Goal: Check status

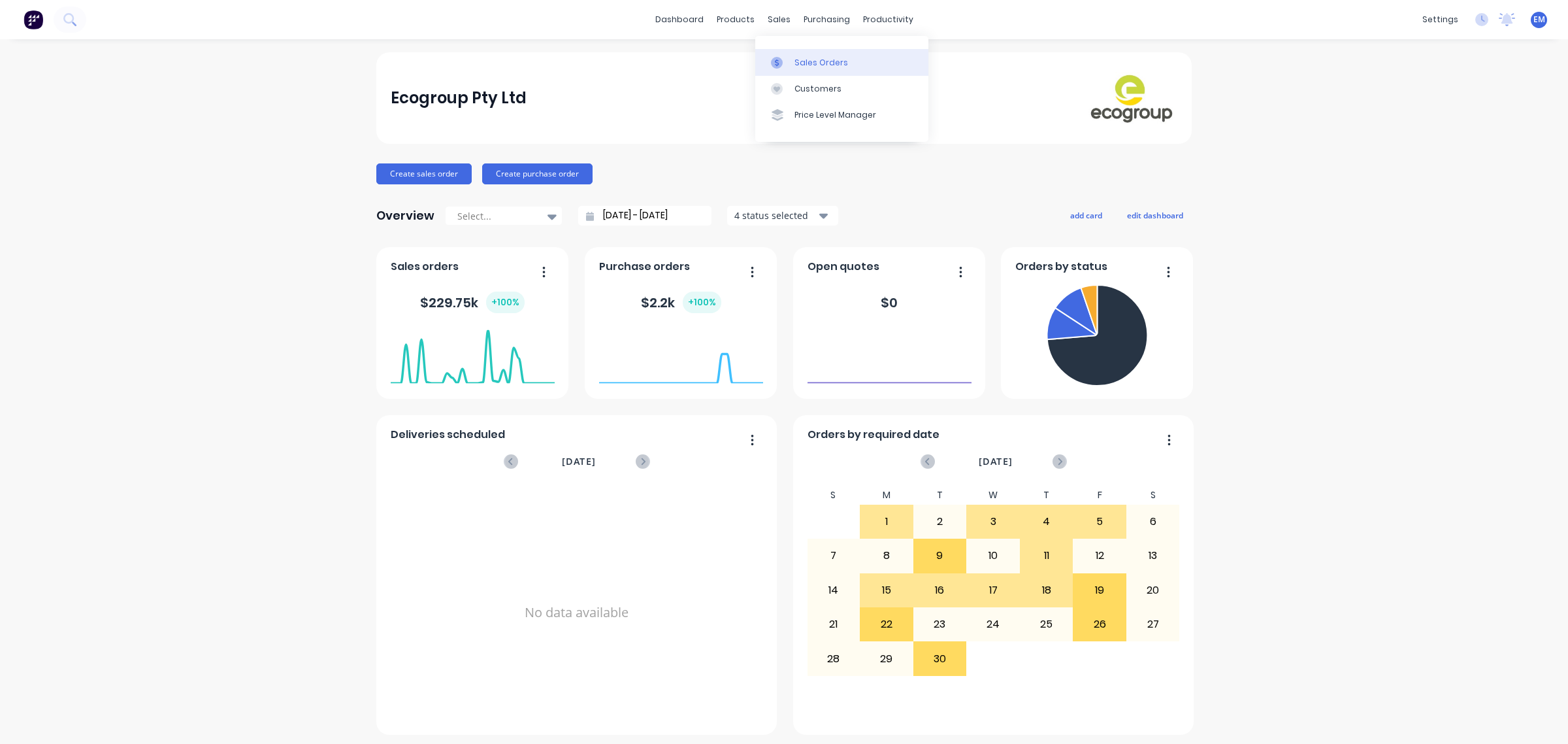
click at [776, 52] on link "Sales Orders" at bounding box center [841, 62] width 173 height 26
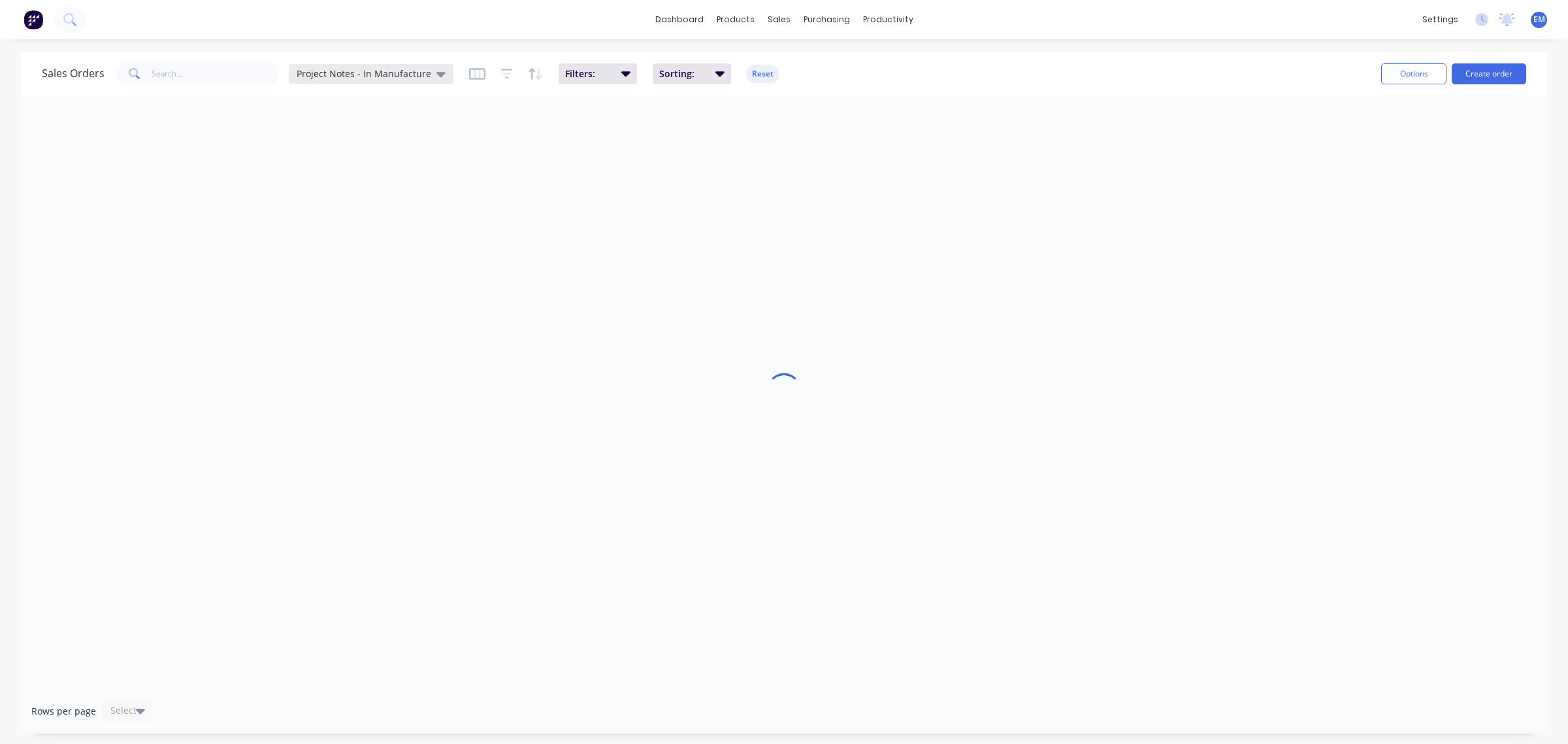
click at [436, 75] on icon at bounding box center [440, 74] width 9 height 5
click at [406, 271] on div "Project Notes - Pre-approval edit" at bounding box center [381, 264] width 175 height 26
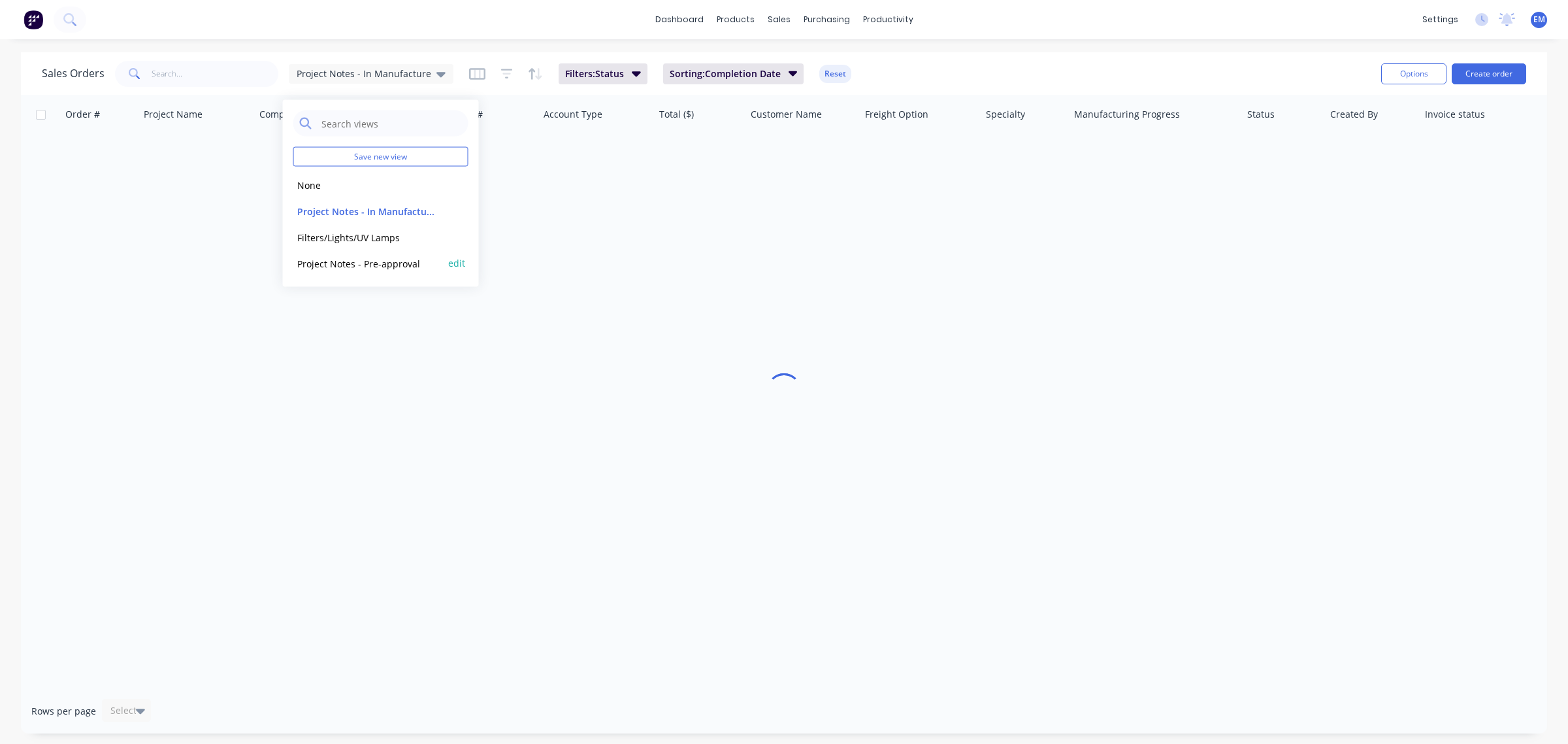
click at [393, 260] on button "Project Notes - Pre-approval" at bounding box center [368, 263] width 149 height 15
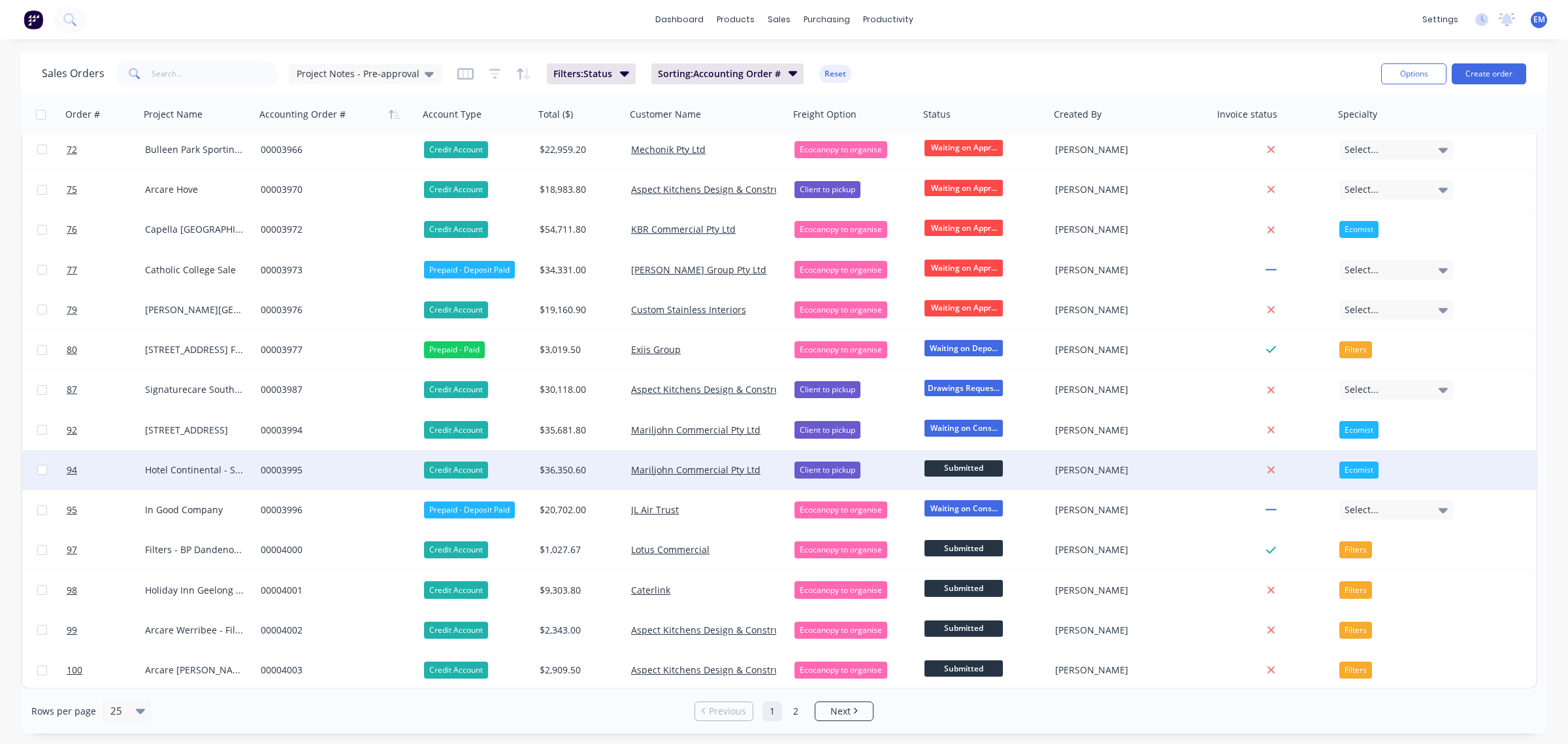
scroll to position [364, 0]
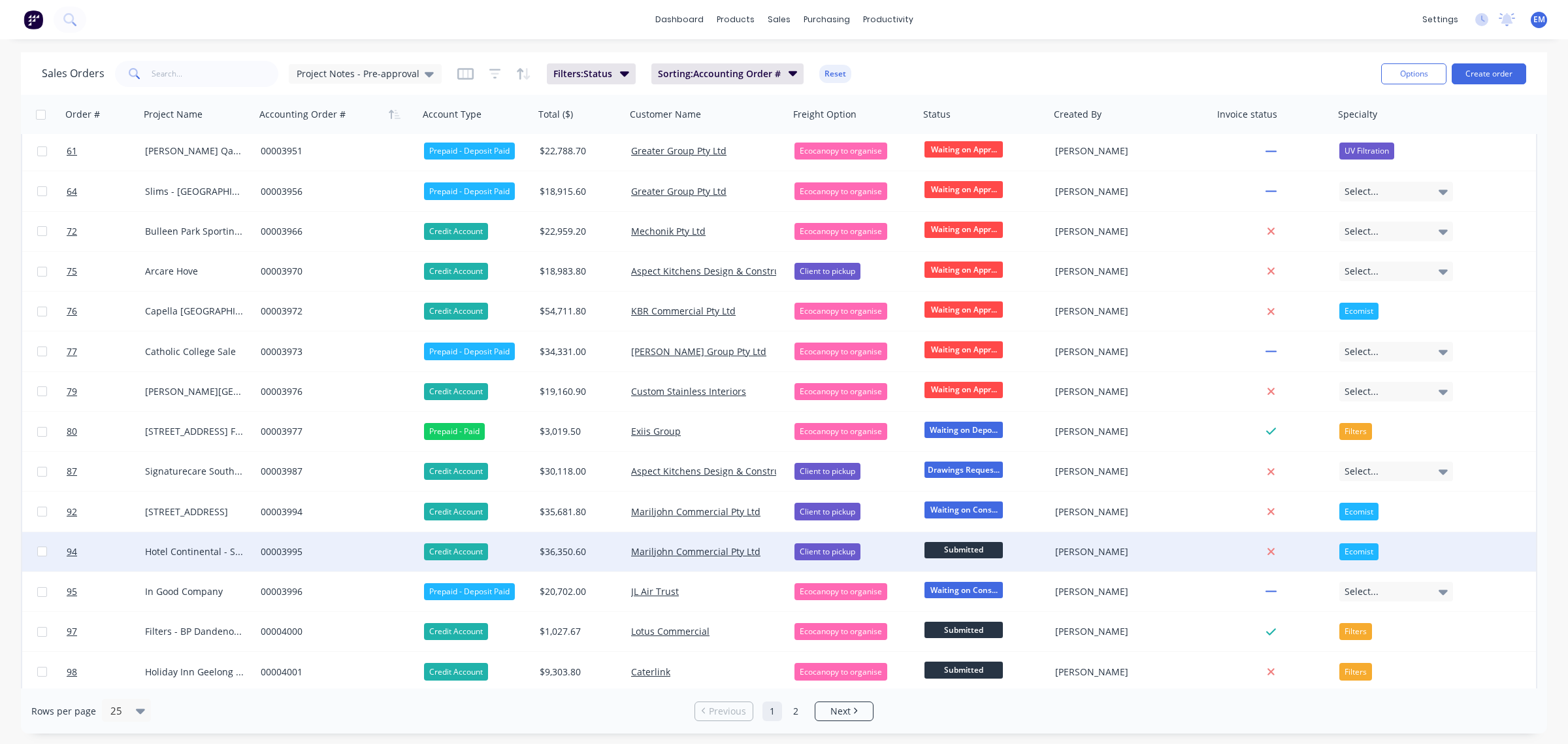
click at [284, 553] on div "00003995" at bounding box center [333, 552] width 145 height 13
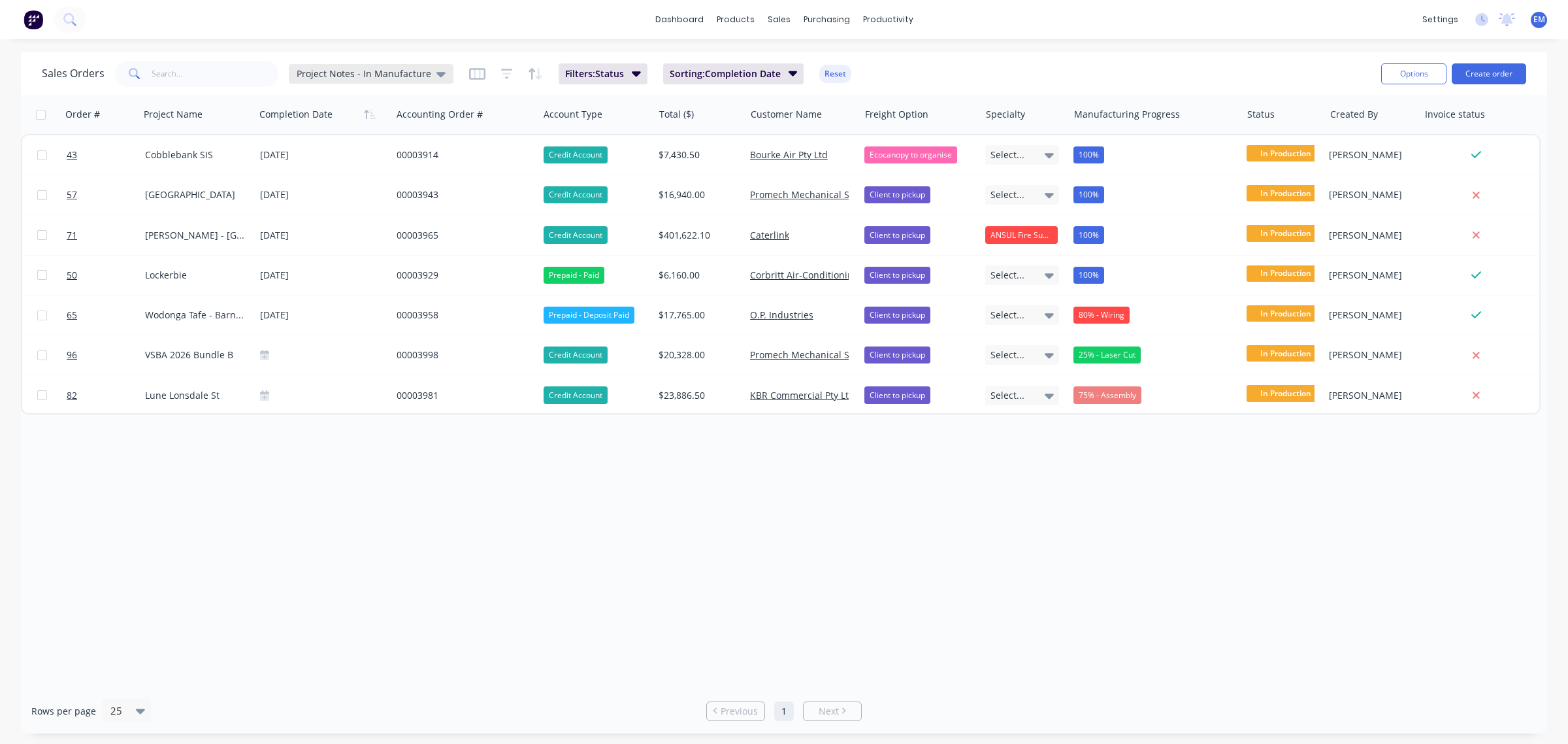
click at [387, 77] on span "Project Notes - In Manufacture" at bounding box center [364, 73] width 134 height 14
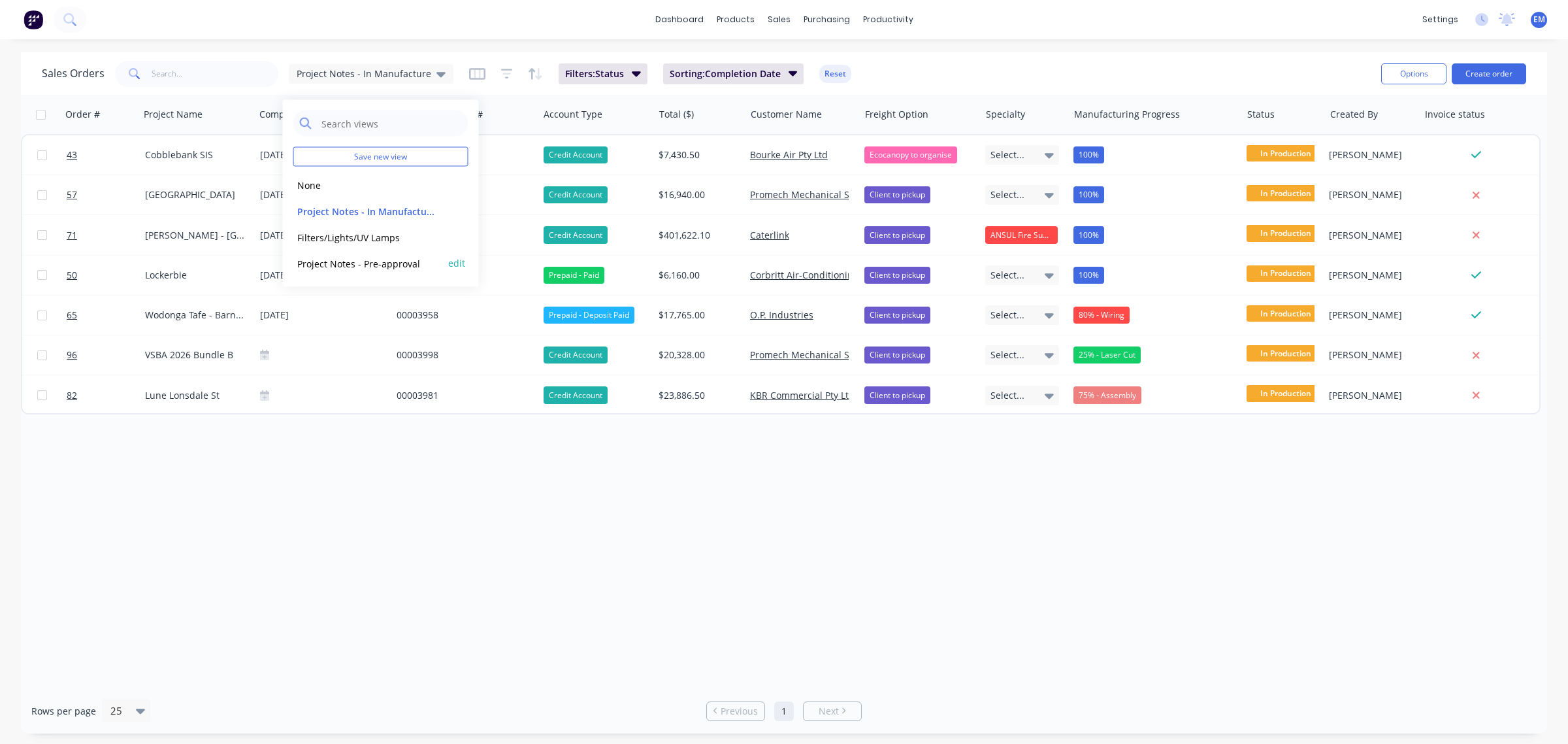
click at [363, 260] on button "Project Notes - Pre-approval" at bounding box center [368, 263] width 149 height 15
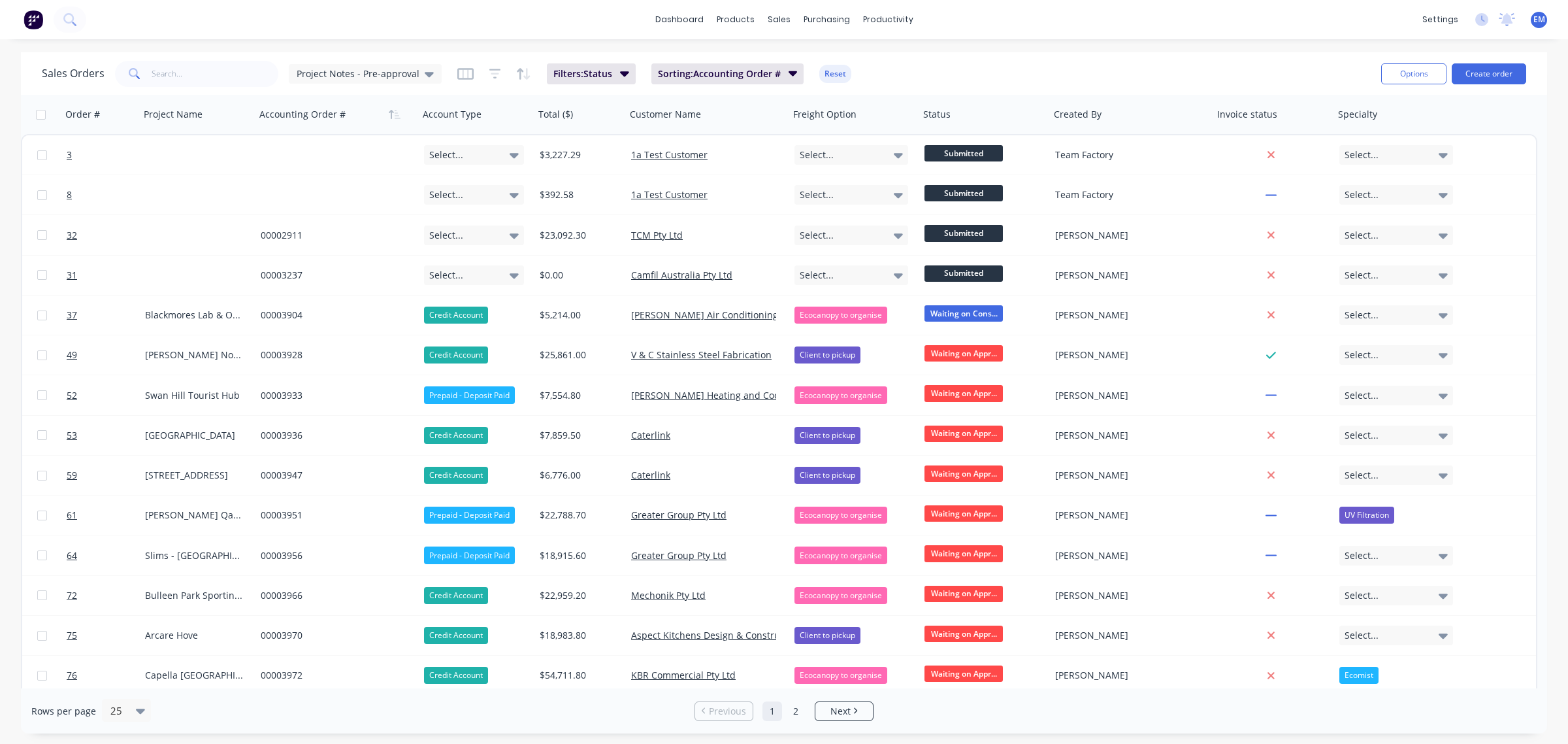
scroll to position [446, 0]
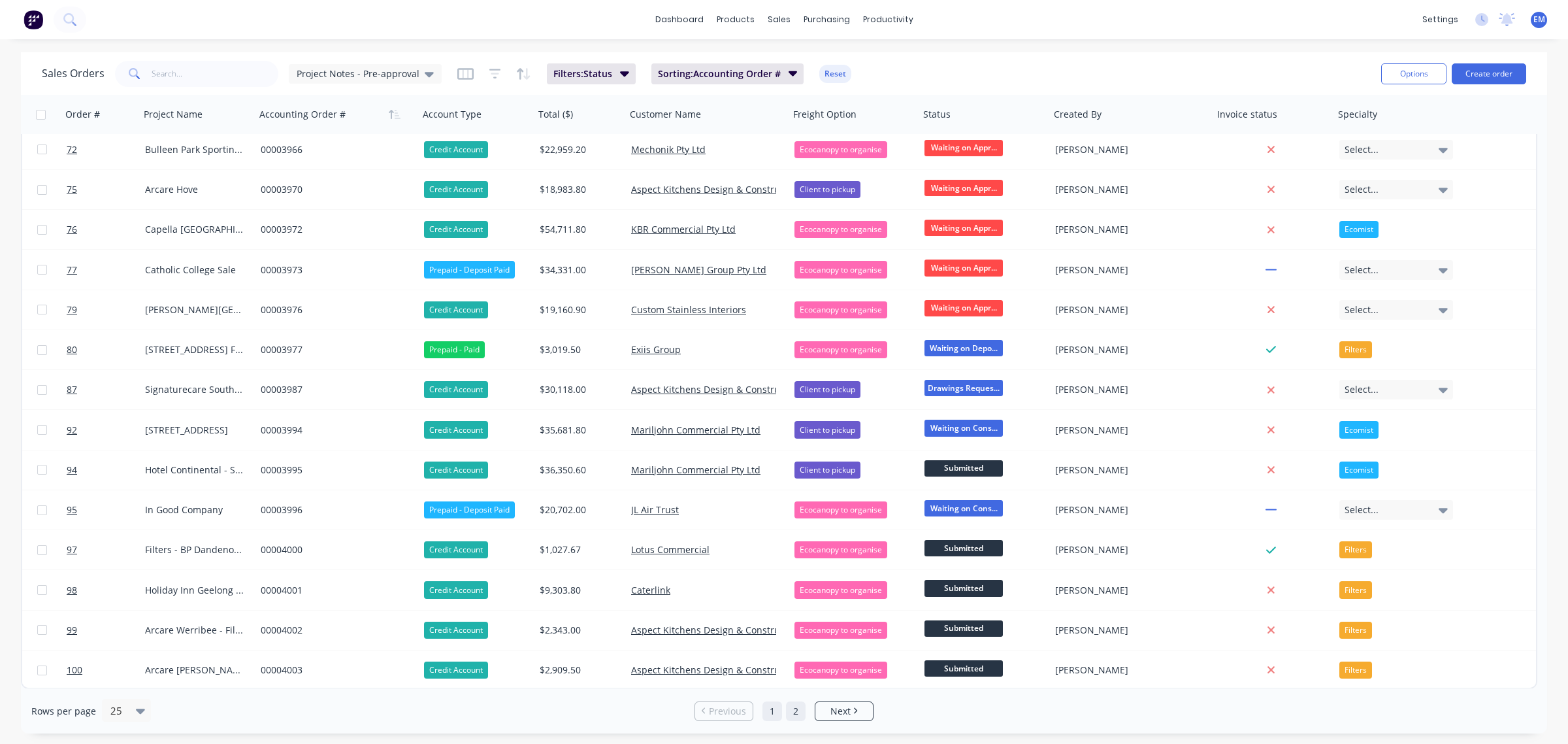
click at [794, 720] on link "2" at bounding box center [796, 711] width 20 height 20
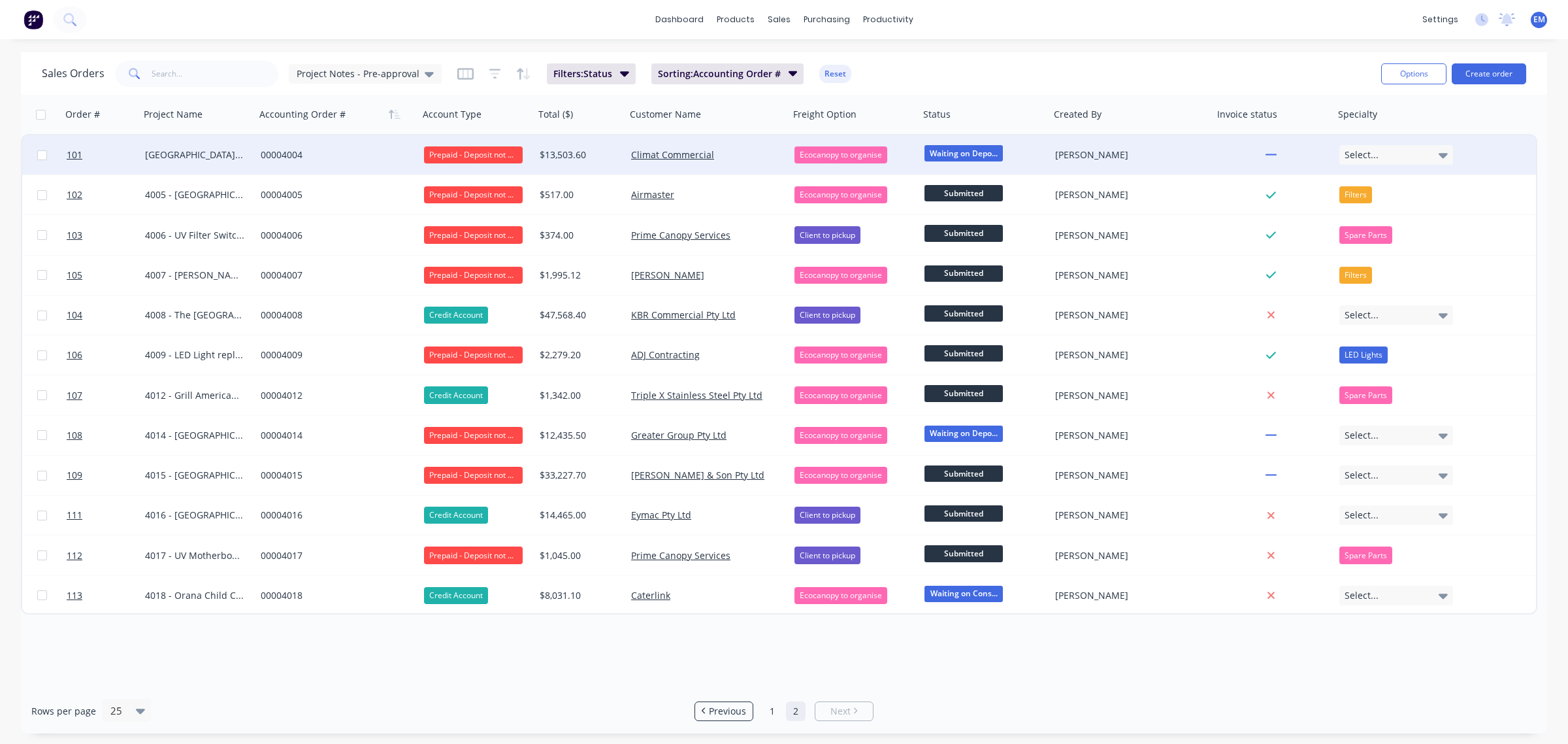
click at [474, 152] on div "Prepaid - Deposit not Paid" at bounding box center [473, 155] width 98 height 17
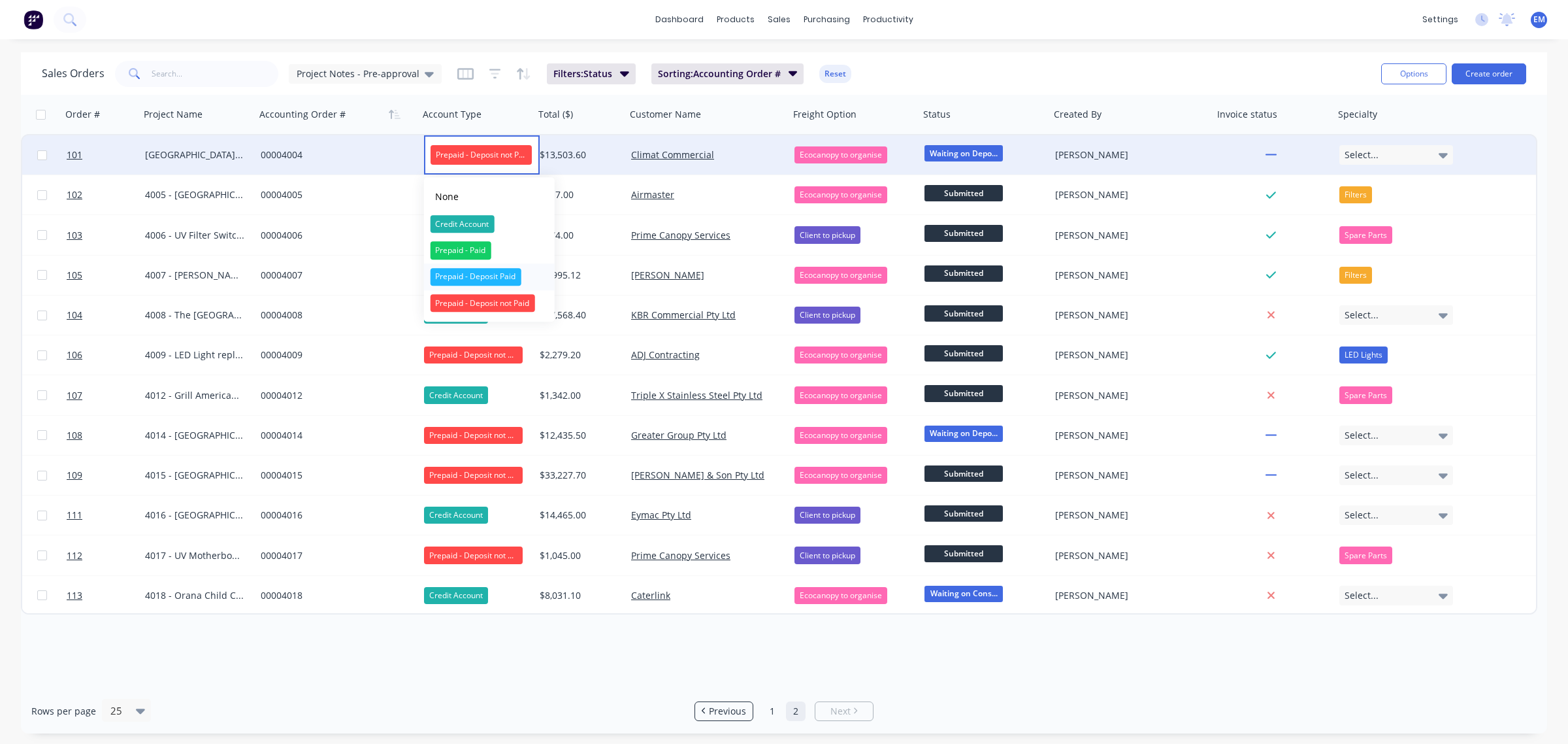
click at [488, 278] on div "Prepaid - Deposit Paid" at bounding box center [475, 277] width 91 height 18
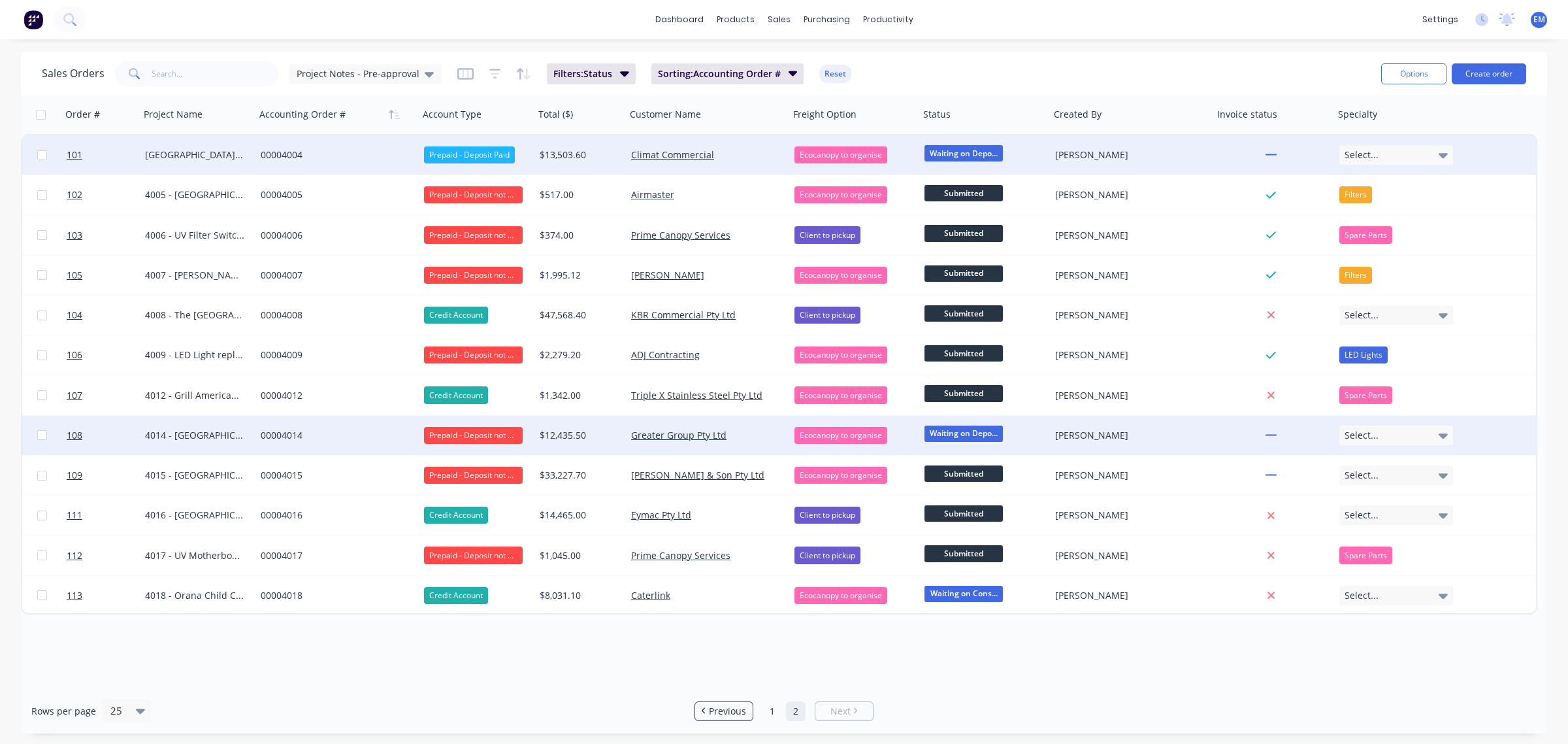
click at [488, 440] on div "Prepaid - Deposit not Paid" at bounding box center [473, 435] width 98 height 17
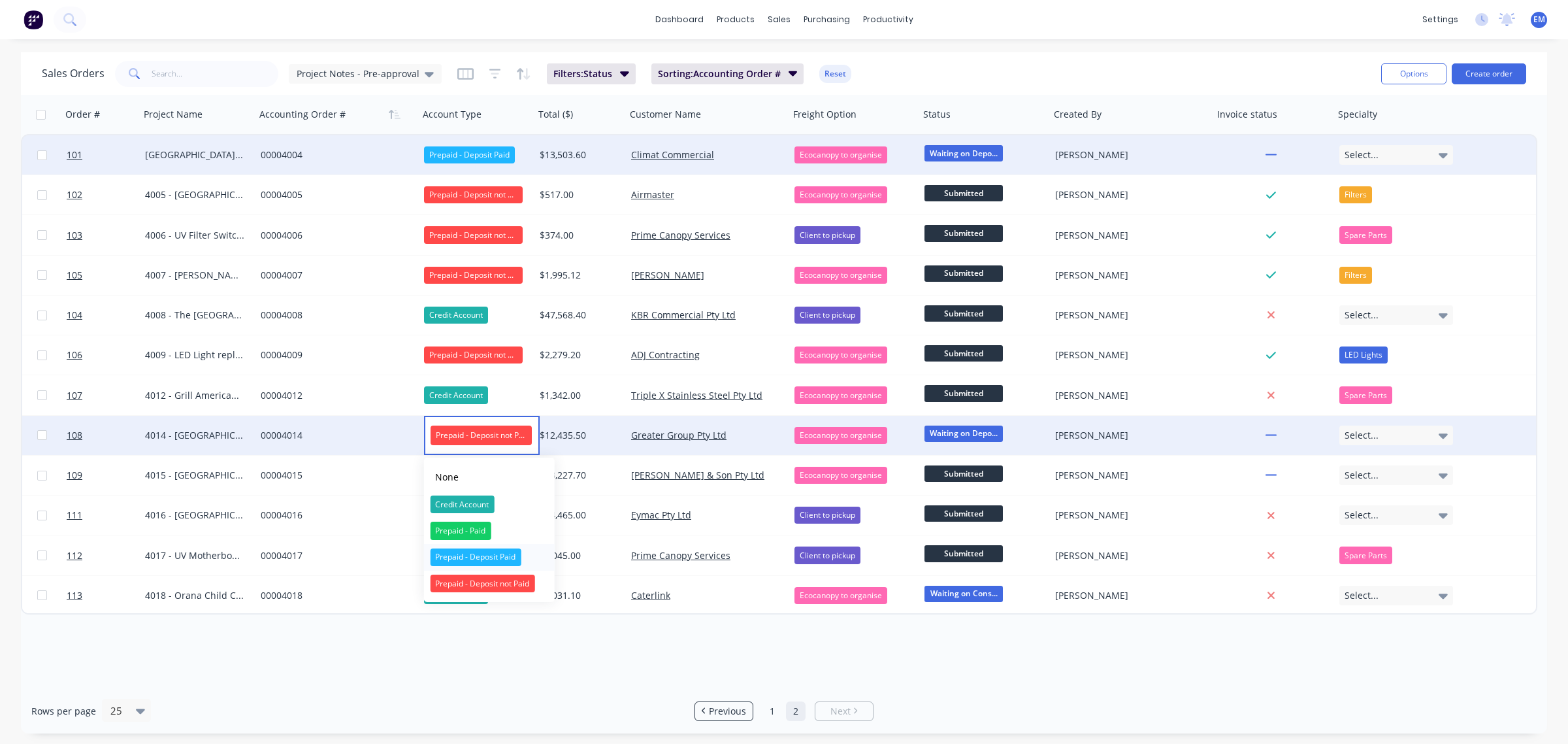
click at [474, 556] on div "Prepaid - Deposit Paid" at bounding box center [475, 558] width 91 height 18
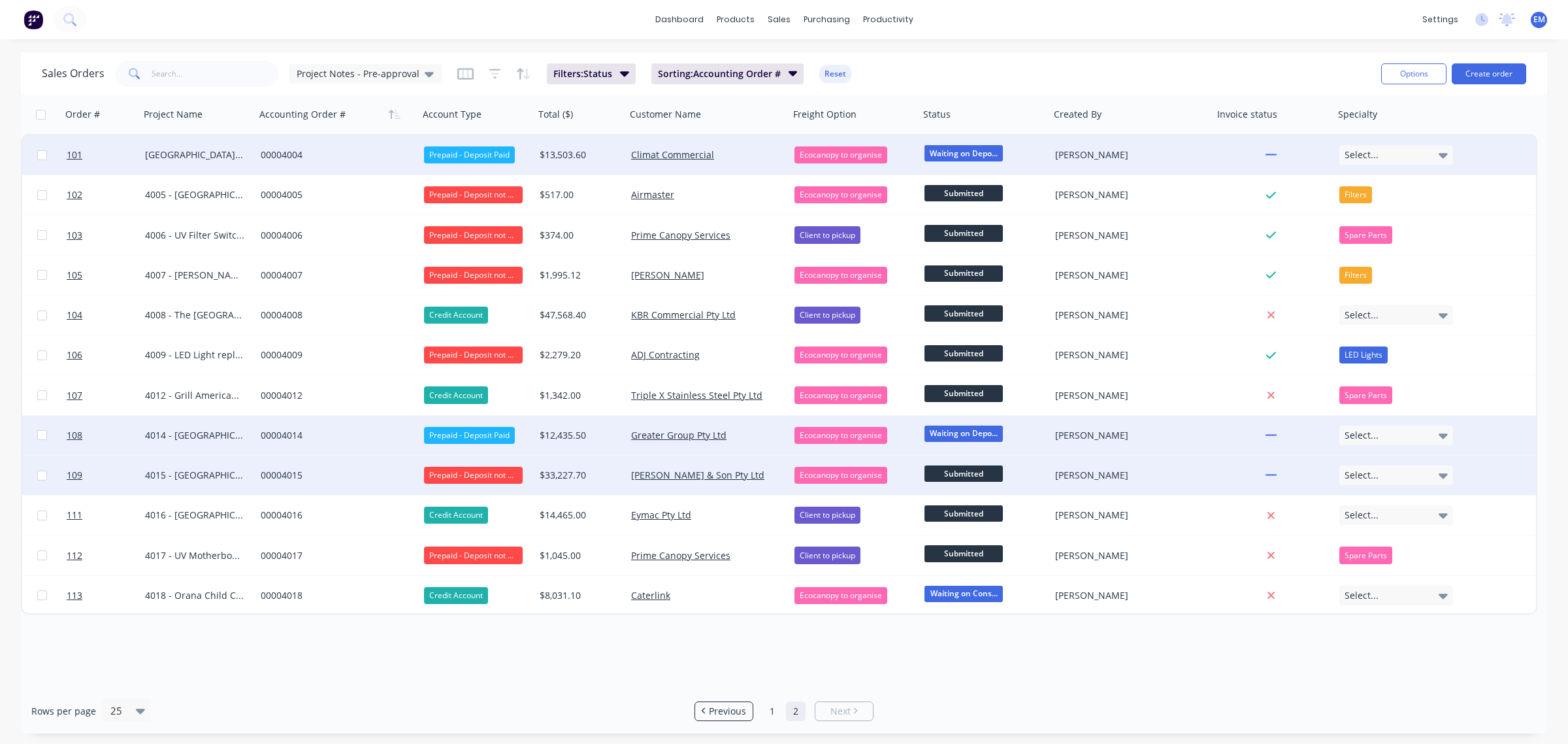
click at [481, 468] on div "Prepaid - Deposit not Paid" at bounding box center [473, 475] width 98 height 17
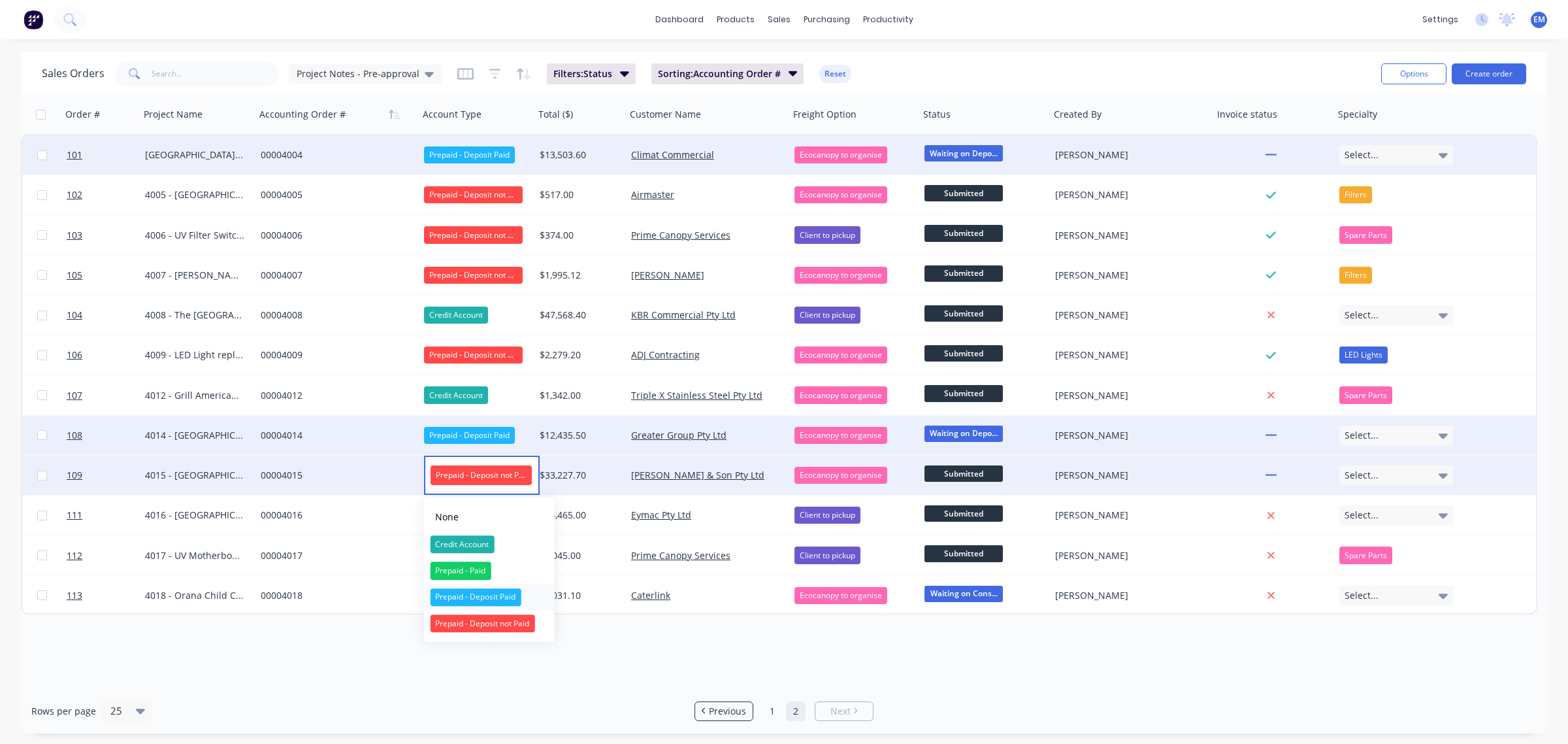
click at [487, 599] on div "Prepaid - Deposit Paid" at bounding box center [475, 597] width 91 height 18
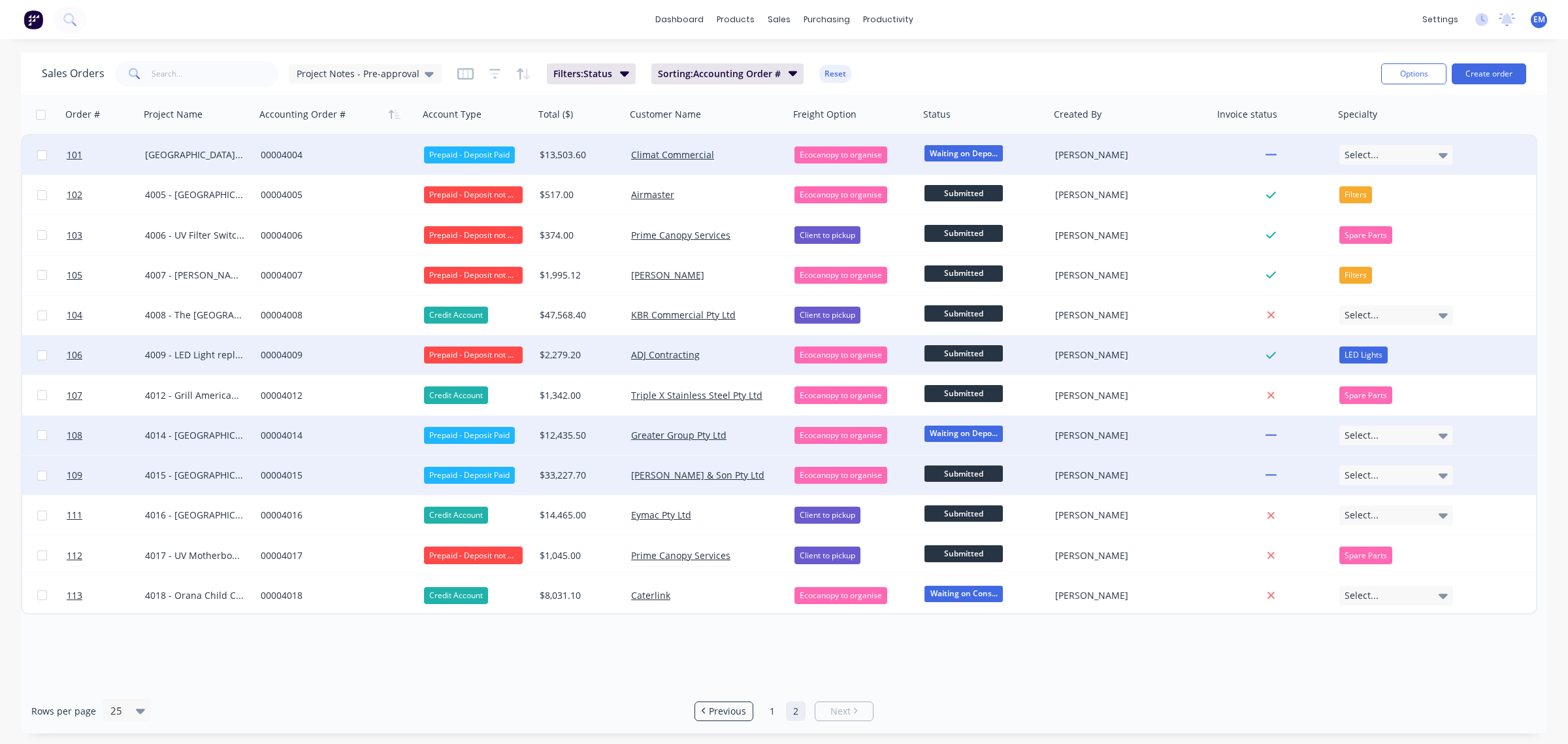
click at [483, 357] on div "Prepaid - Deposit not Paid" at bounding box center [473, 355] width 98 height 17
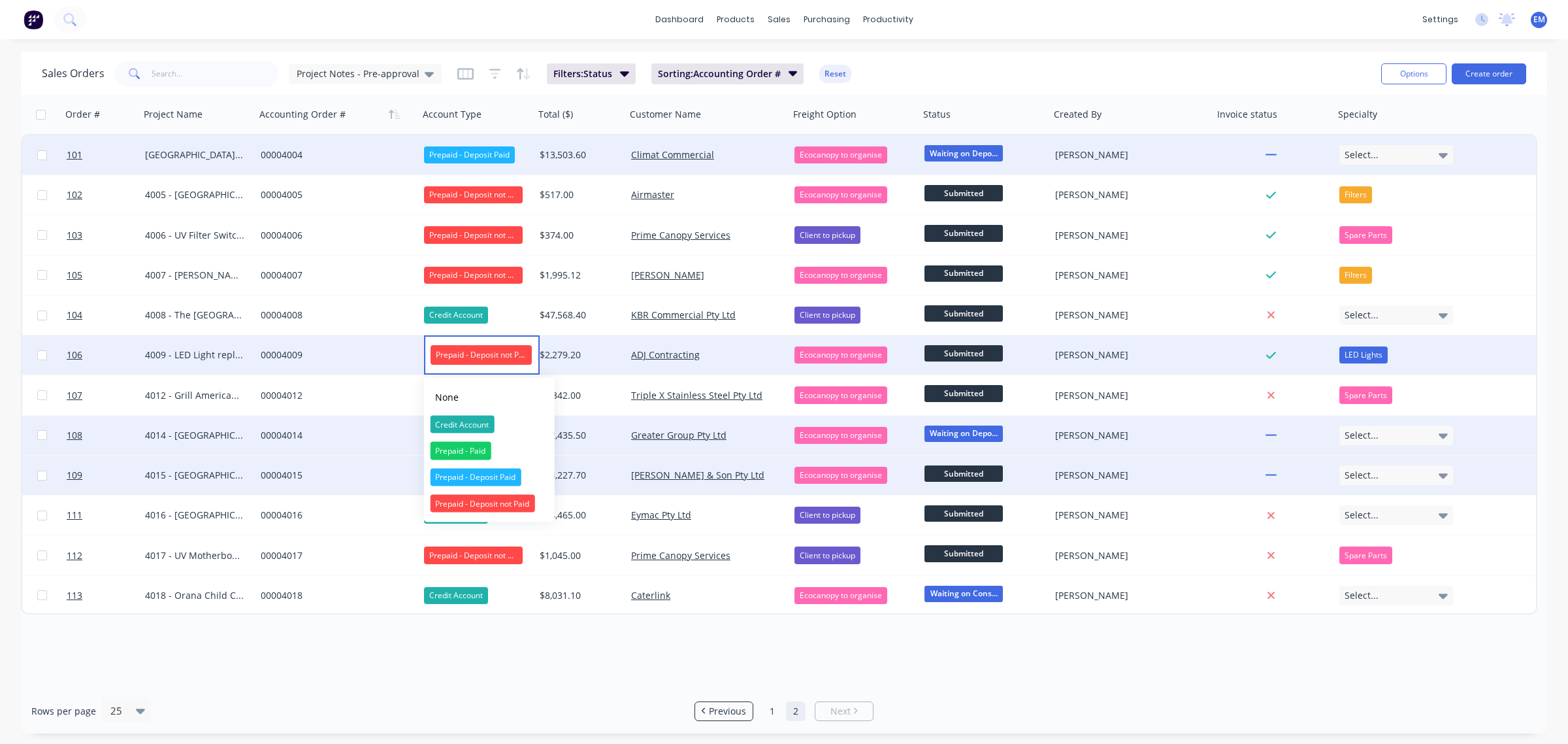
click at [470, 449] on div "Prepaid - Paid" at bounding box center [460, 451] width 61 height 18
